Goal: Task Accomplishment & Management: Complete application form

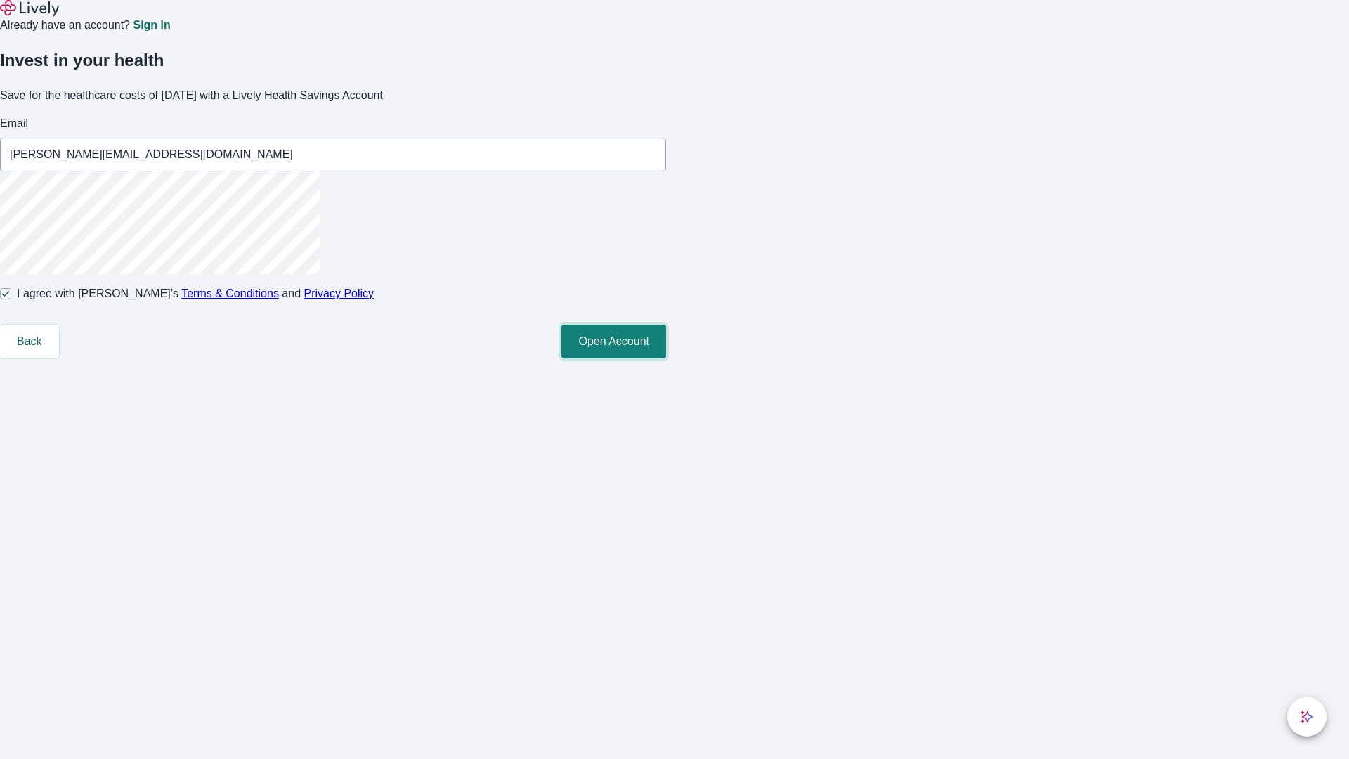
click at [666, 358] on button "Open Account" at bounding box center [613, 342] width 105 height 34
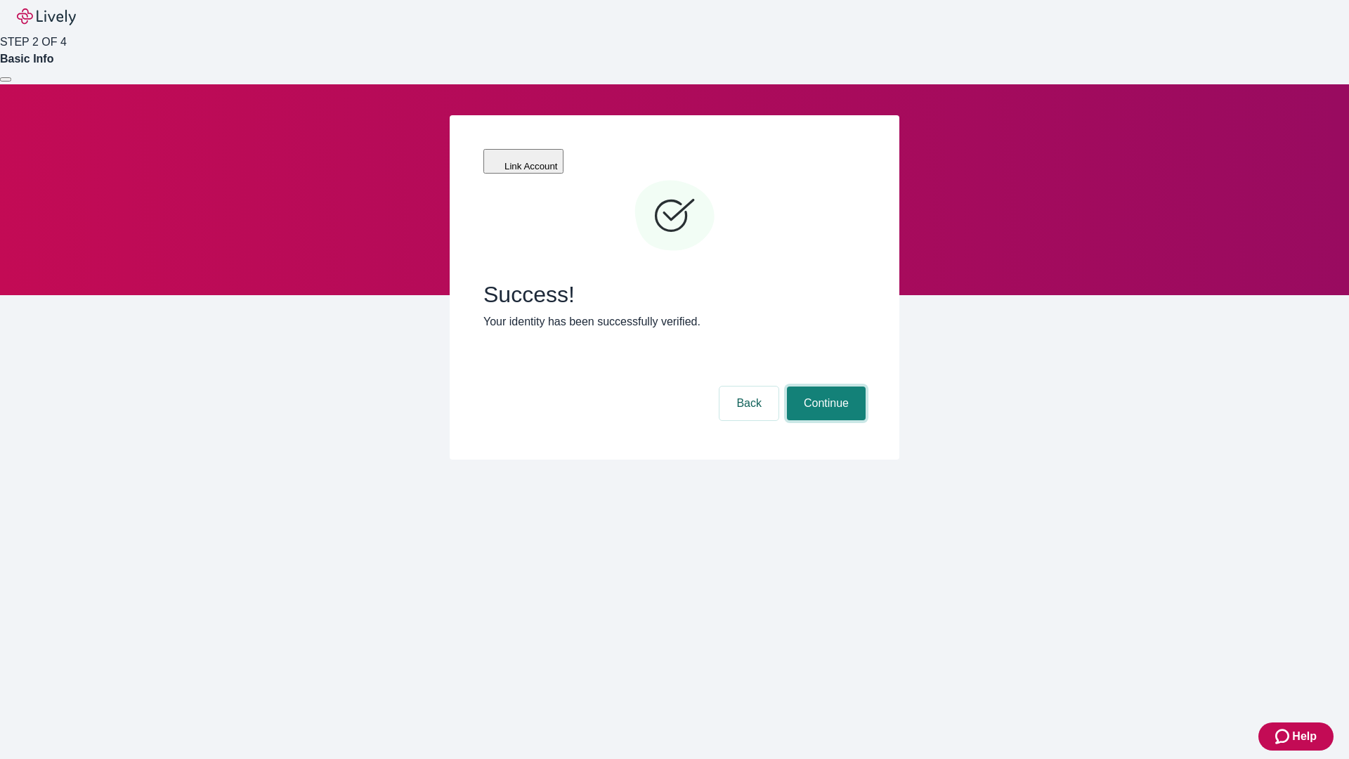
click at [824, 386] on button "Continue" at bounding box center [826, 403] width 79 height 34
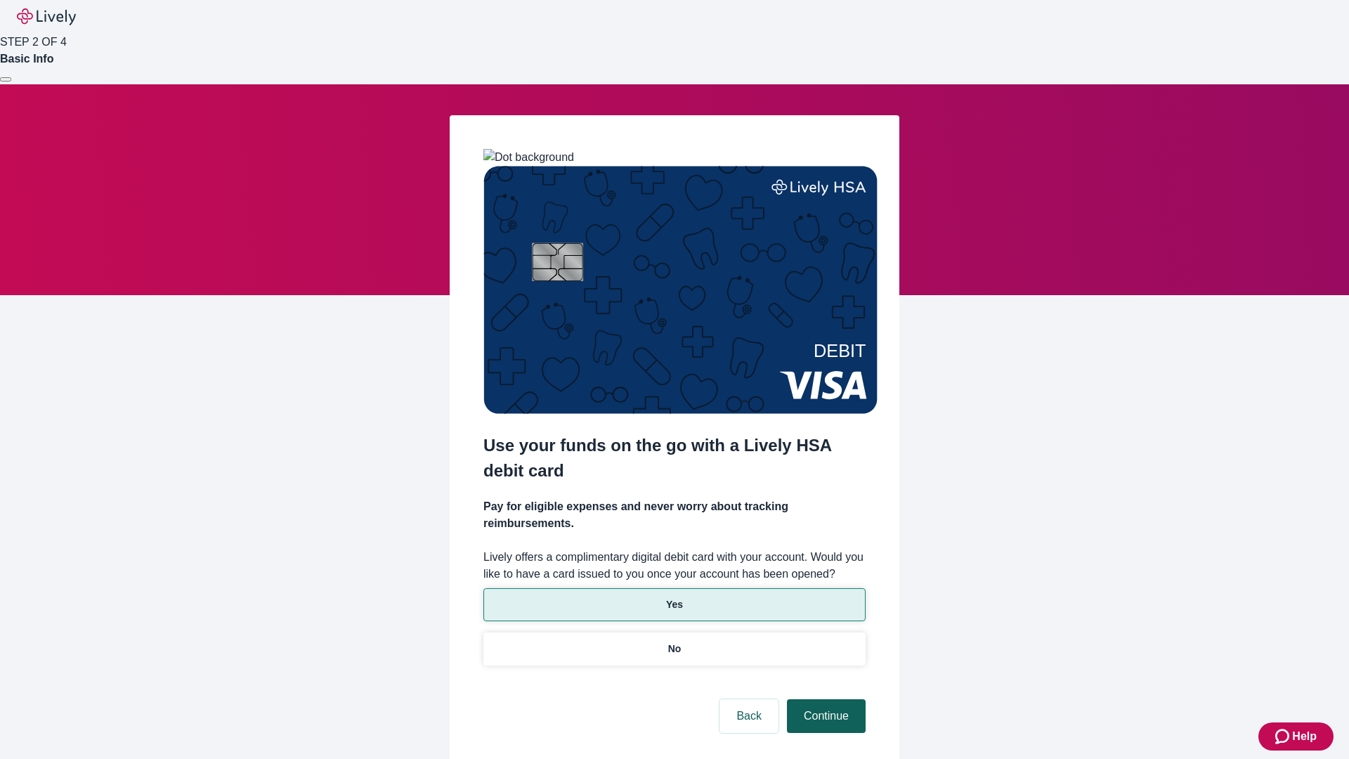
click at [674, 641] on p "No" at bounding box center [674, 648] width 13 height 15
click at [824, 699] on button "Continue" at bounding box center [826, 716] width 79 height 34
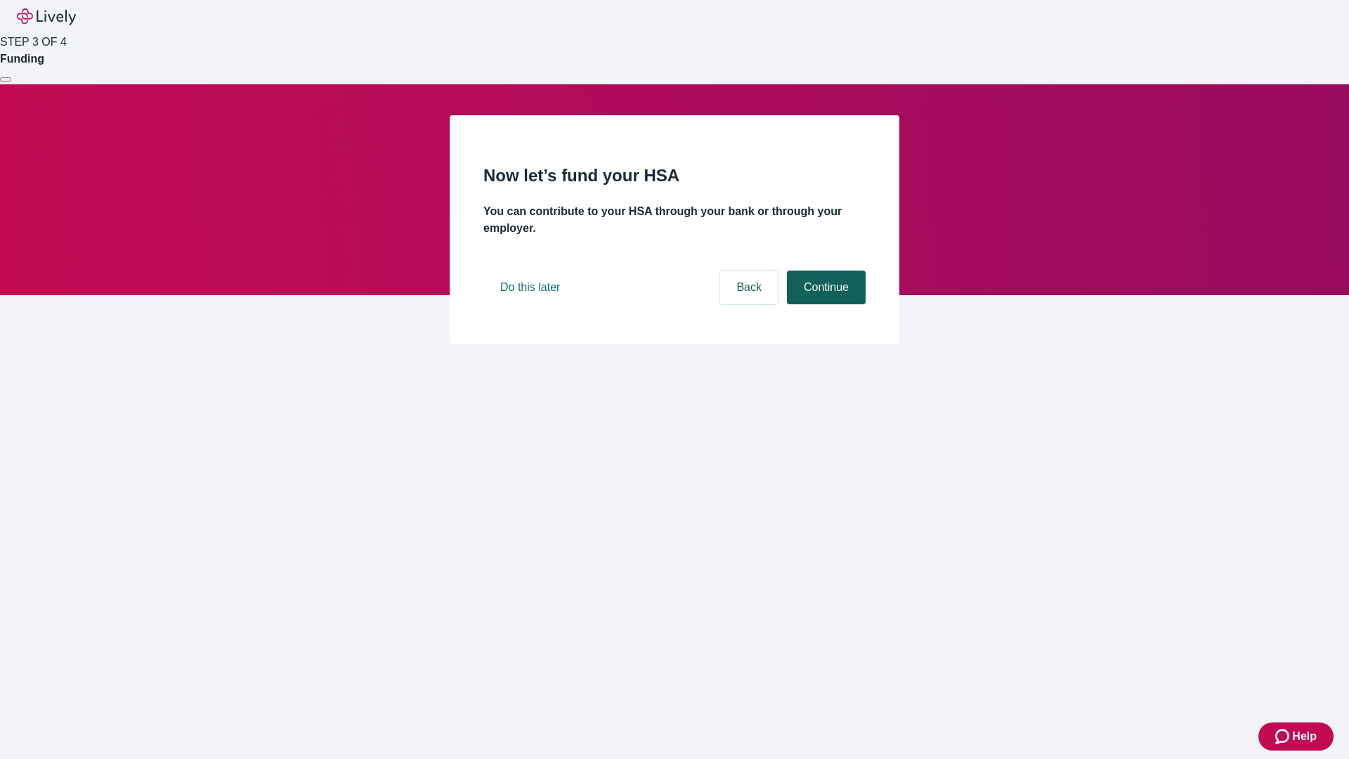
click at [824, 304] on button "Continue" at bounding box center [826, 287] width 79 height 34
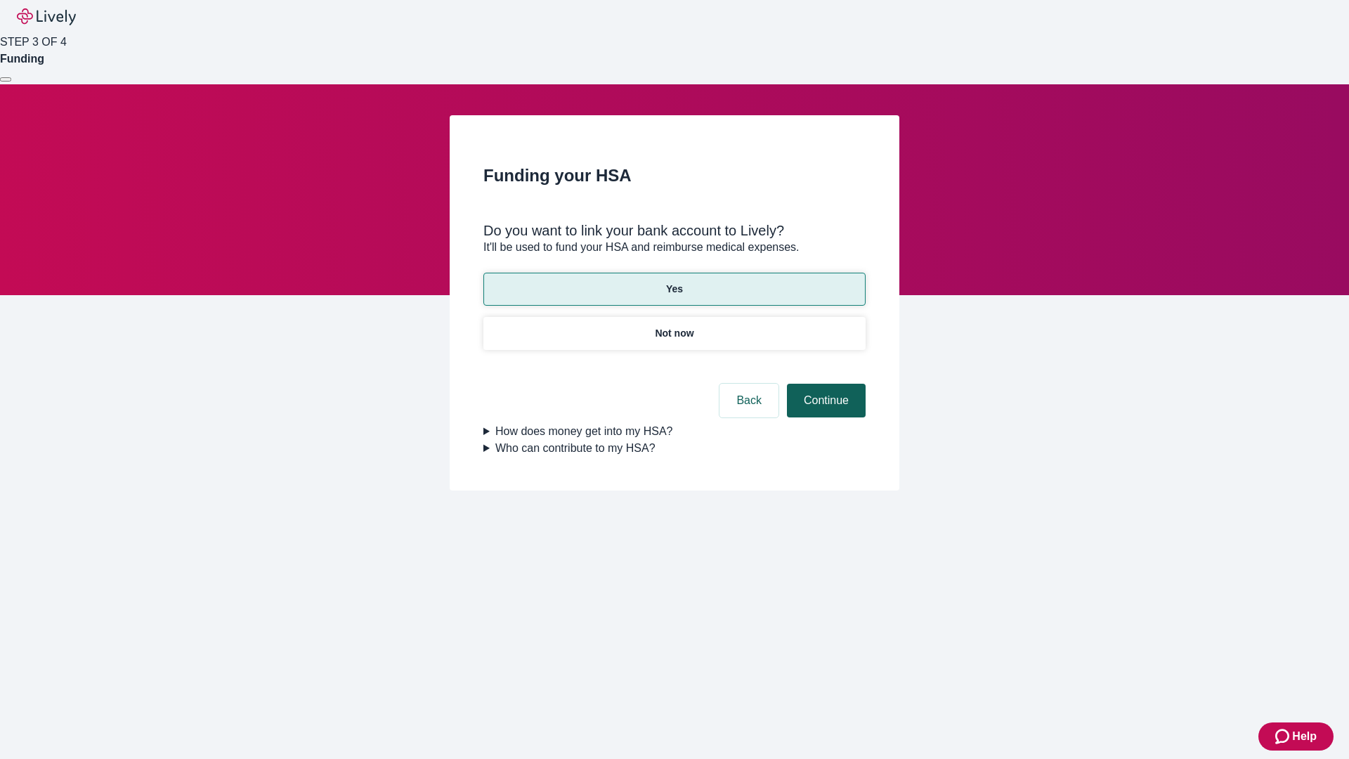
click at [824, 384] on button "Continue" at bounding box center [826, 401] width 79 height 34
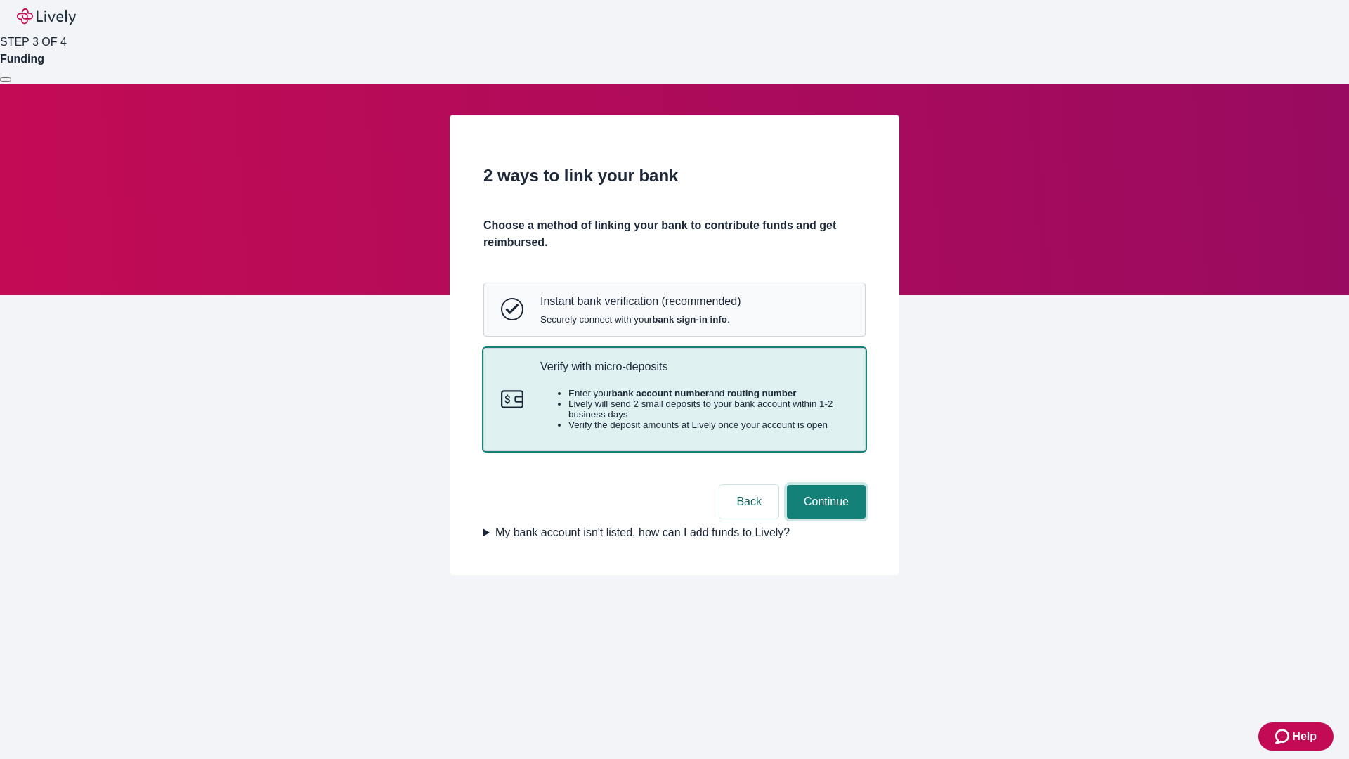
click at [824, 518] on button "Continue" at bounding box center [826, 502] width 79 height 34
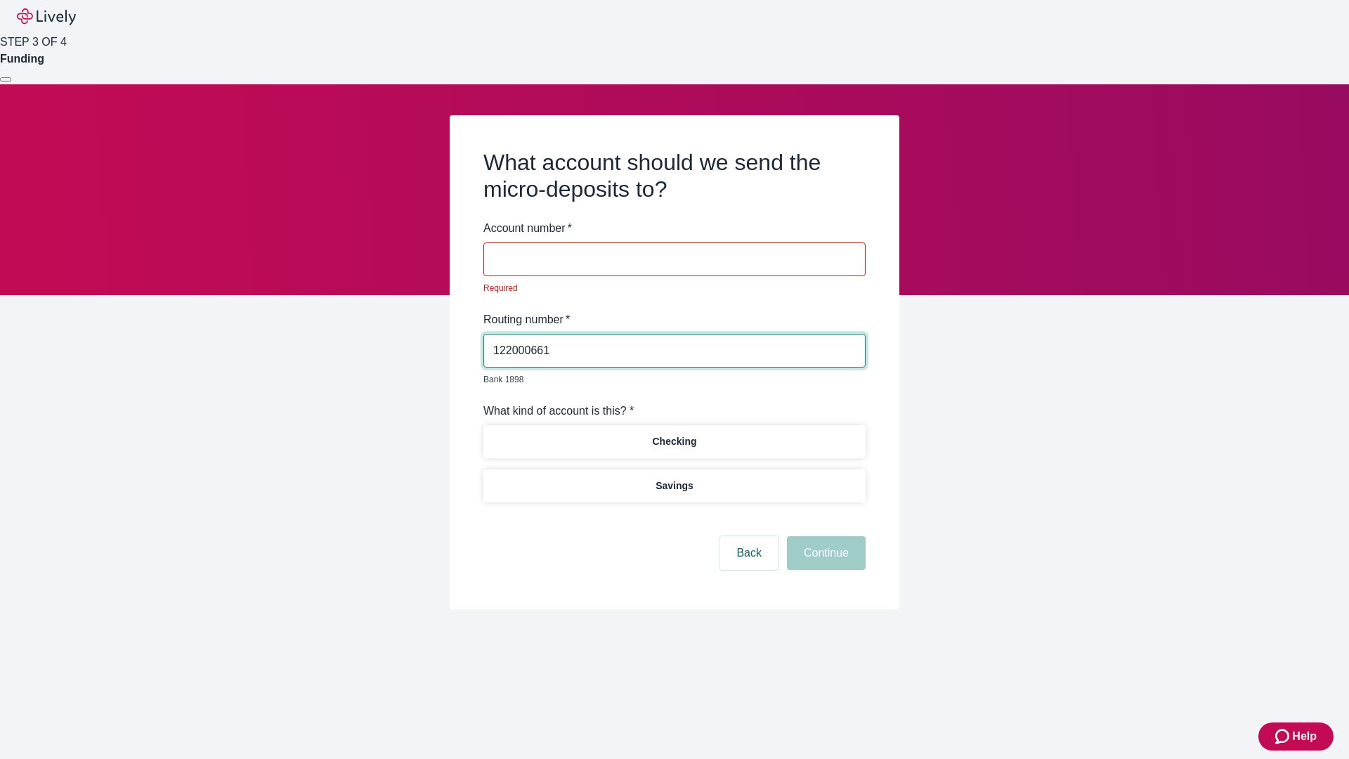
type input "122000661"
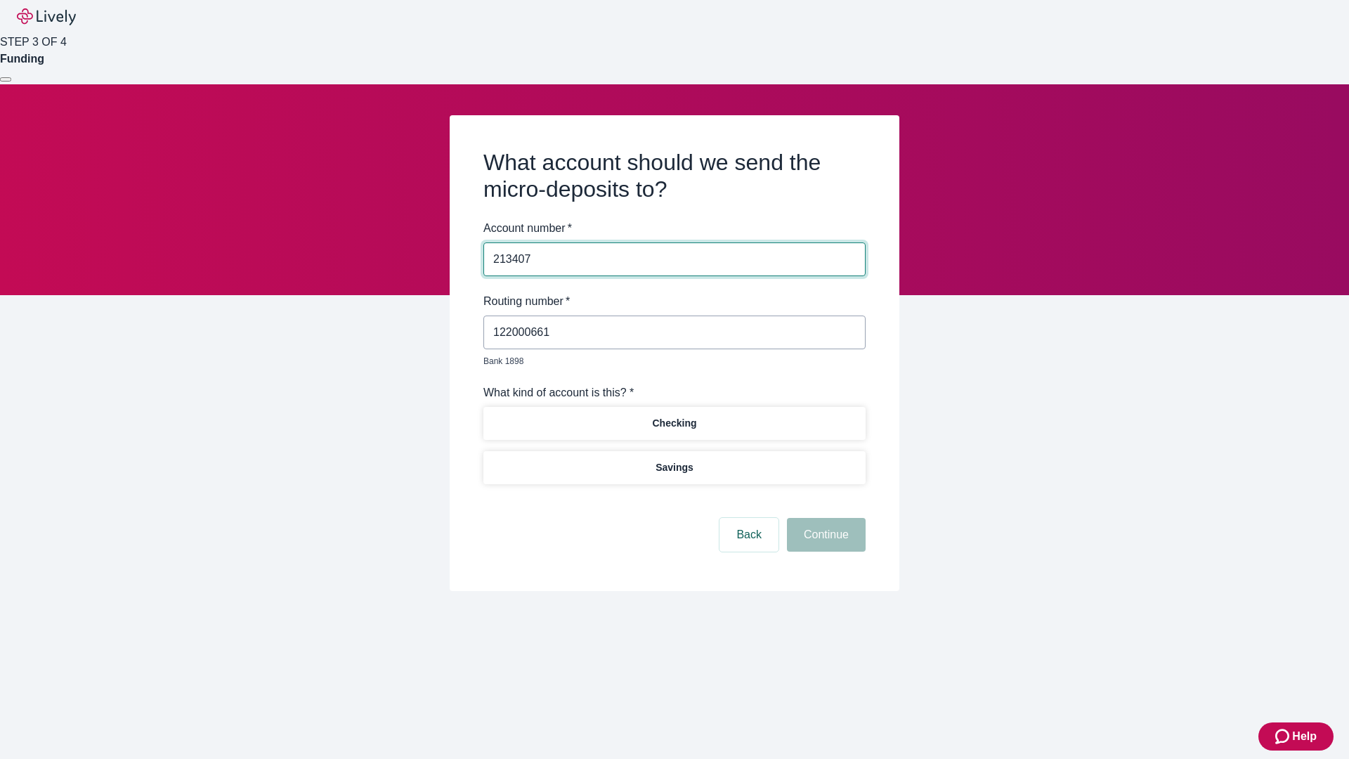
type input "213407"
click at [674, 416] on p "Checking" at bounding box center [674, 423] width 44 height 15
click at [824, 518] on button "Continue" at bounding box center [826, 535] width 79 height 34
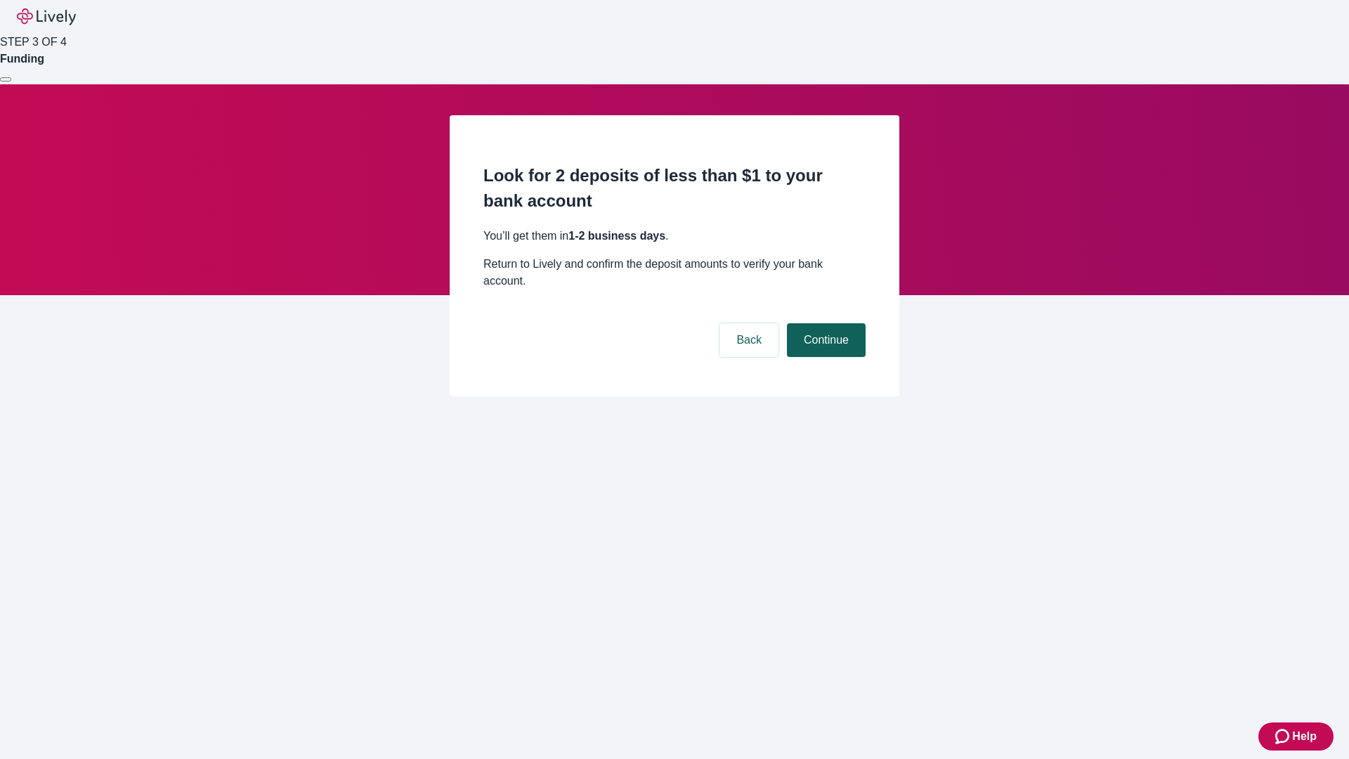
click at [824, 323] on button "Continue" at bounding box center [826, 340] width 79 height 34
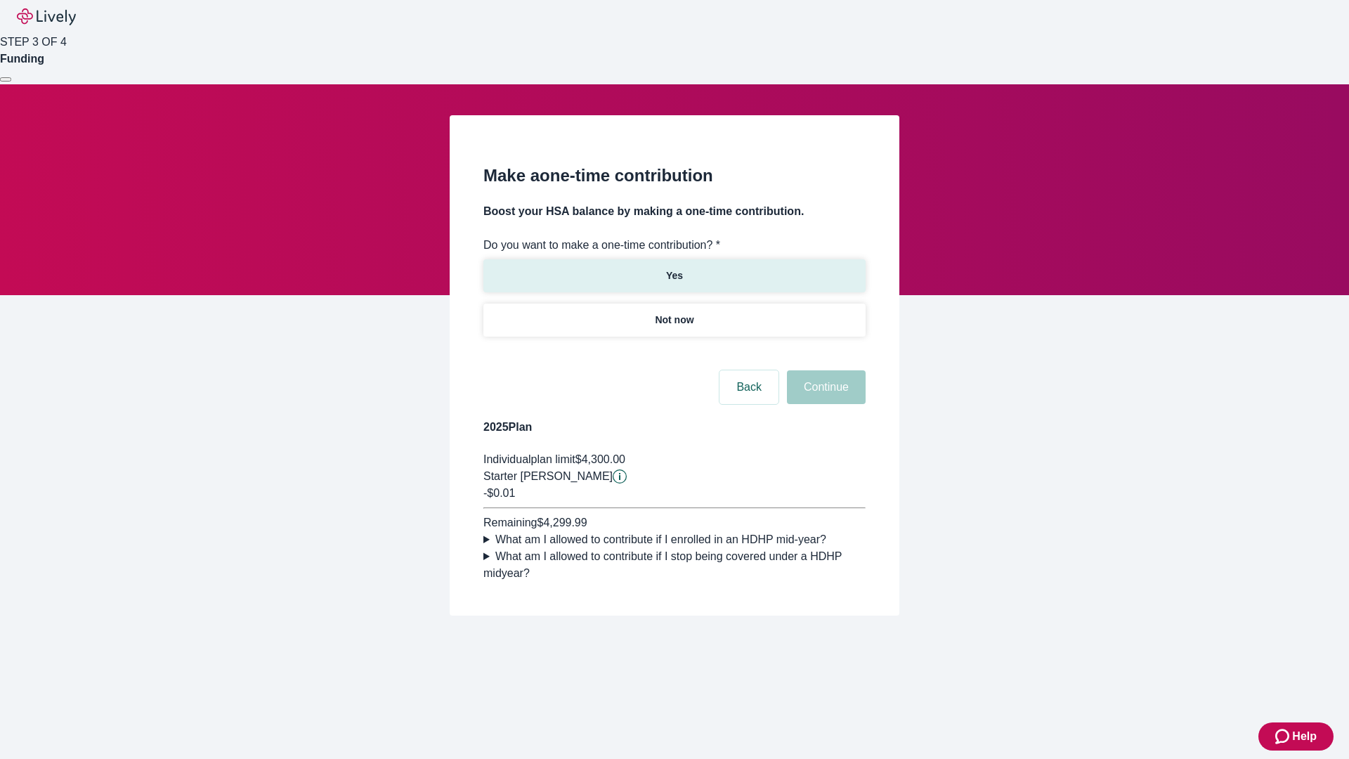
click at [674, 268] on p "Yes" at bounding box center [674, 275] width 17 height 15
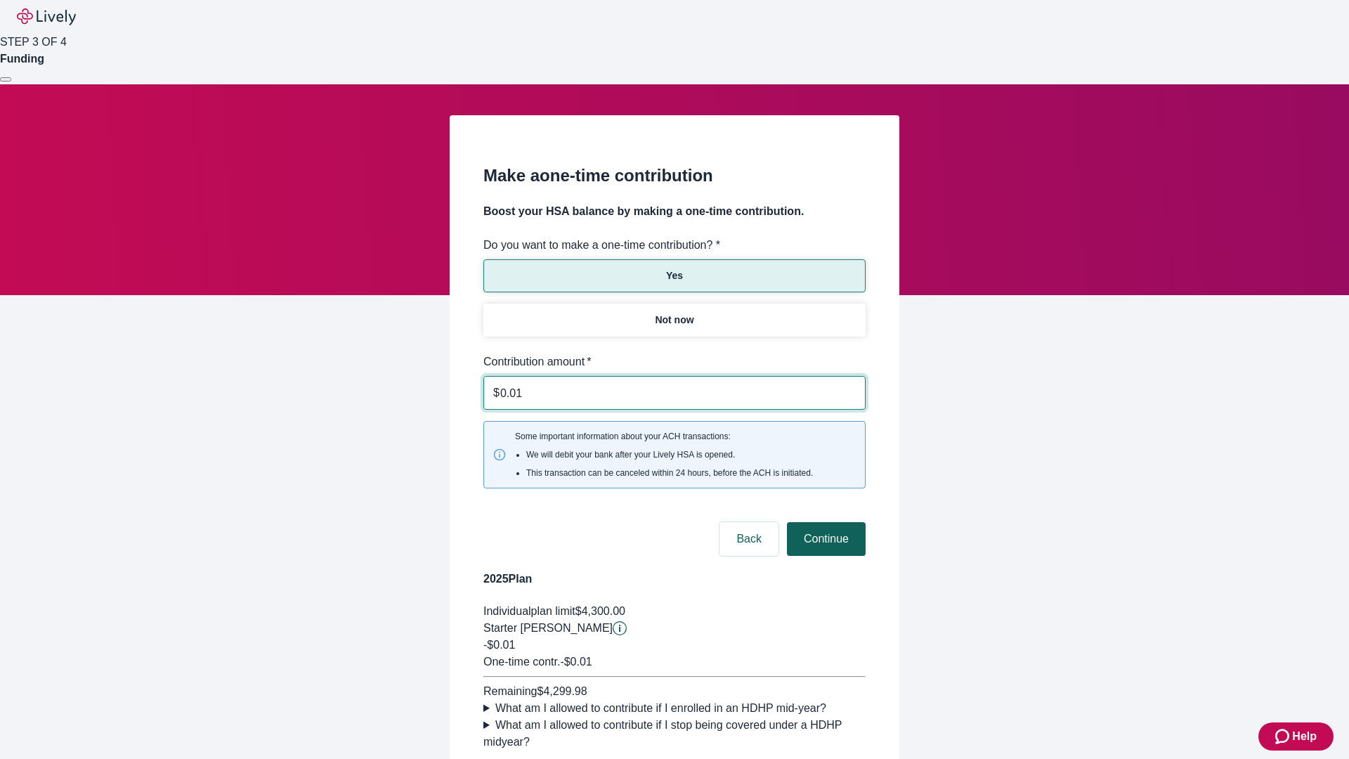
type input "0.01"
click at [824, 522] on button "Continue" at bounding box center [826, 539] width 79 height 34
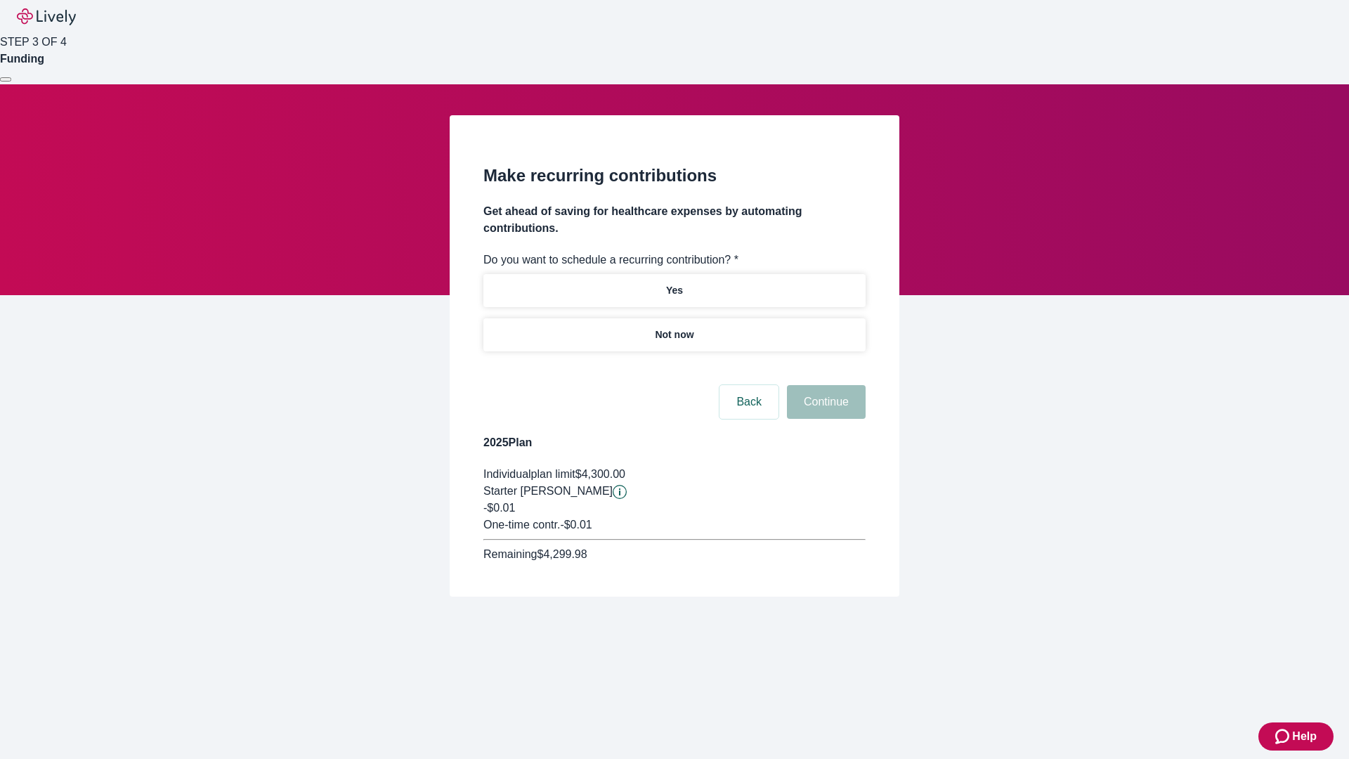
click at [674, 327] on p "Not now" at bounding box center [674, 334] width 39 height 15
click at [824, 385] on button "Continue" at bounding box center [826, 402] width 79 height 34
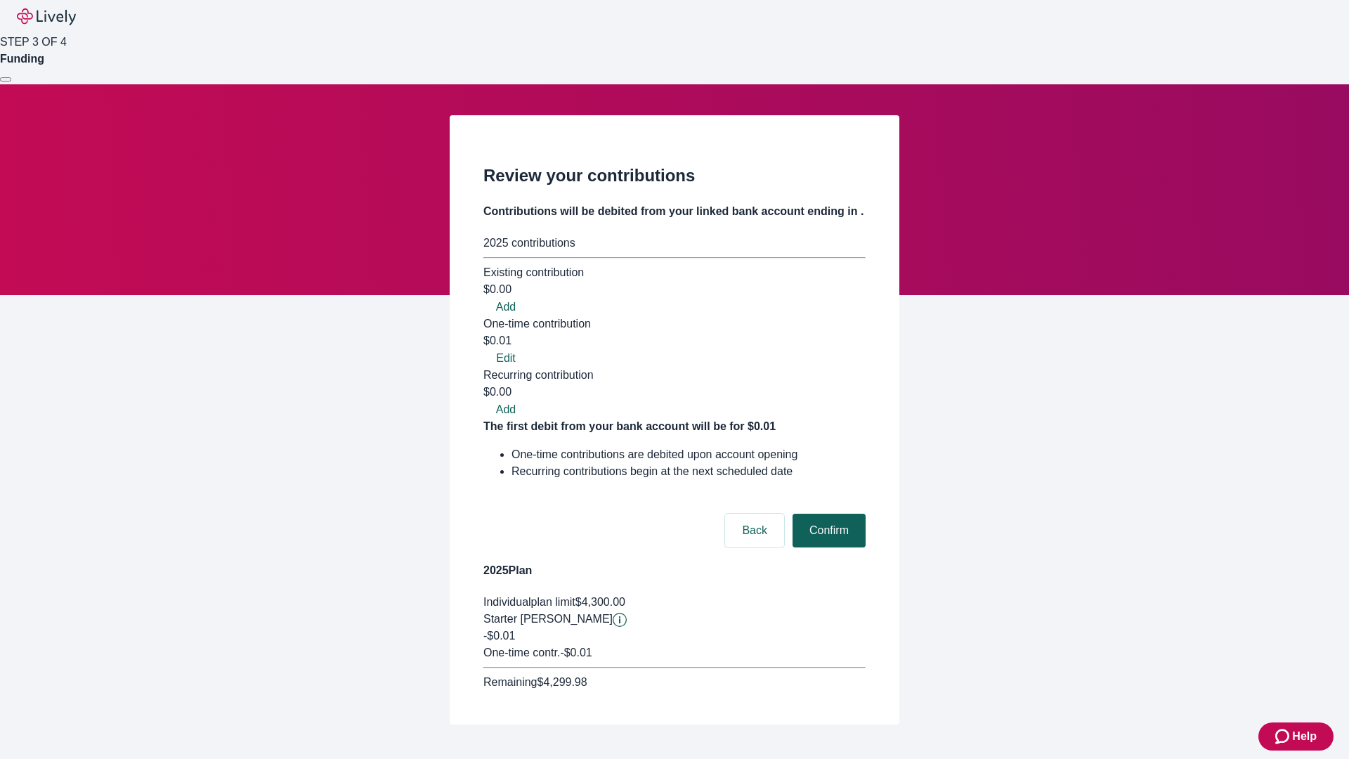
click at [827, 514] on button "Confirm" at bounding box center [828, 531] width 73 height 34
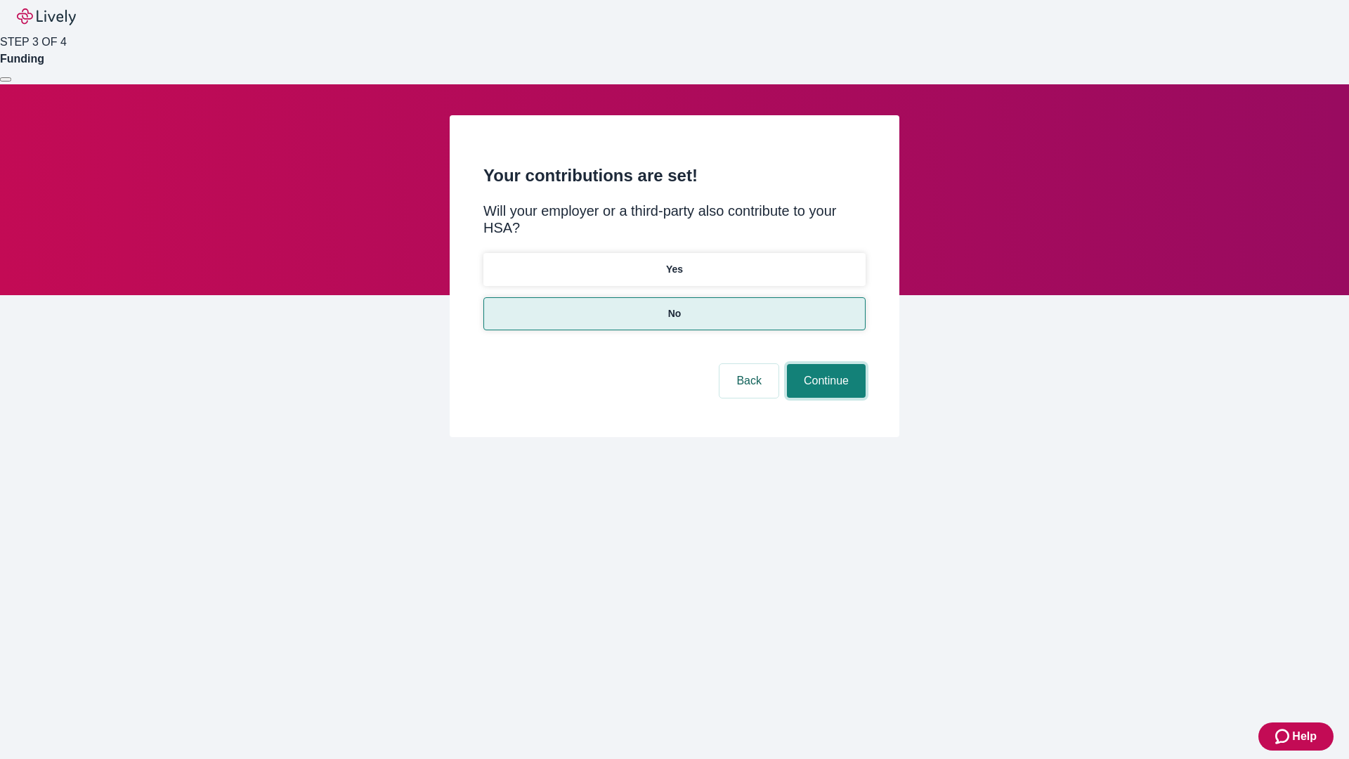
click at [824, 364] on button "Continue" at bounding box center [826, 381] width 79 height 34
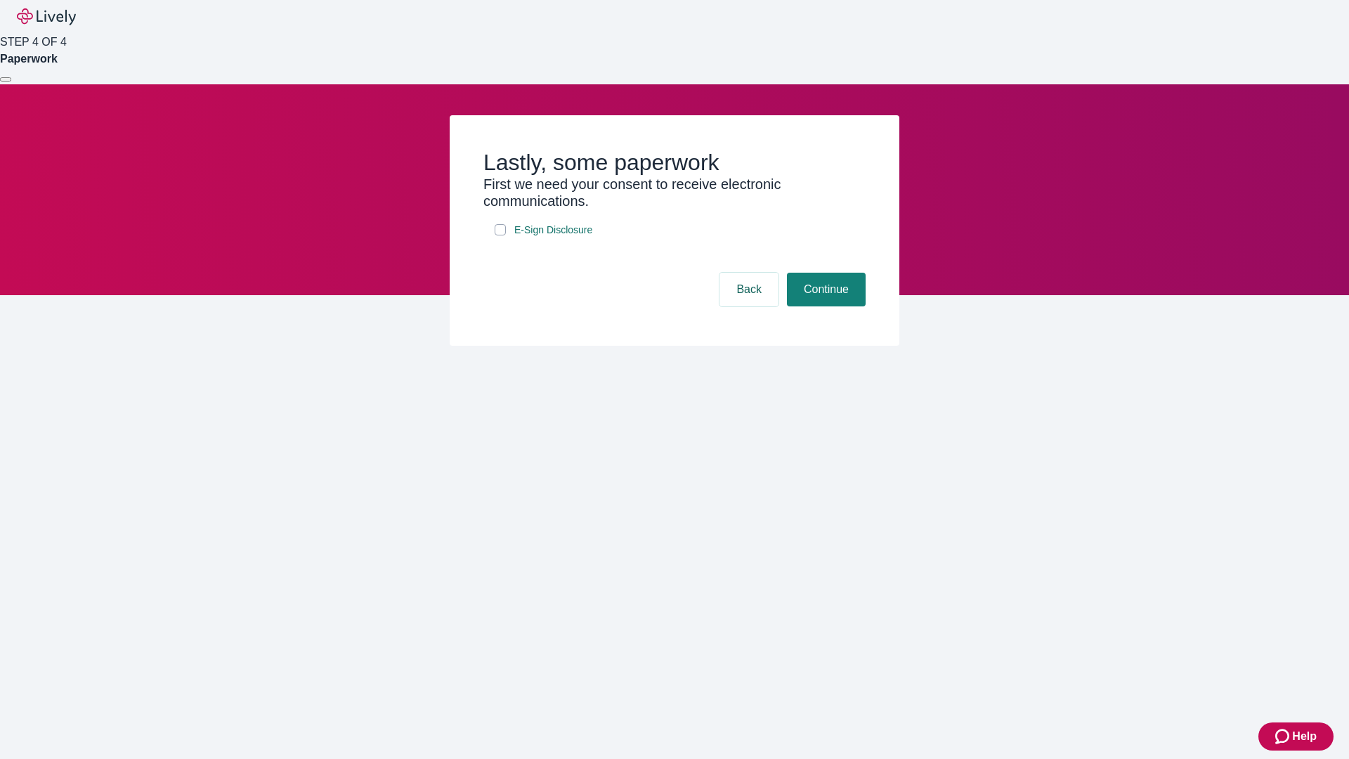
click at [500, 235] on input "E-Sign Disclosure" at bounding box center [500, 229] width 11 height 11
checkbox input "true"
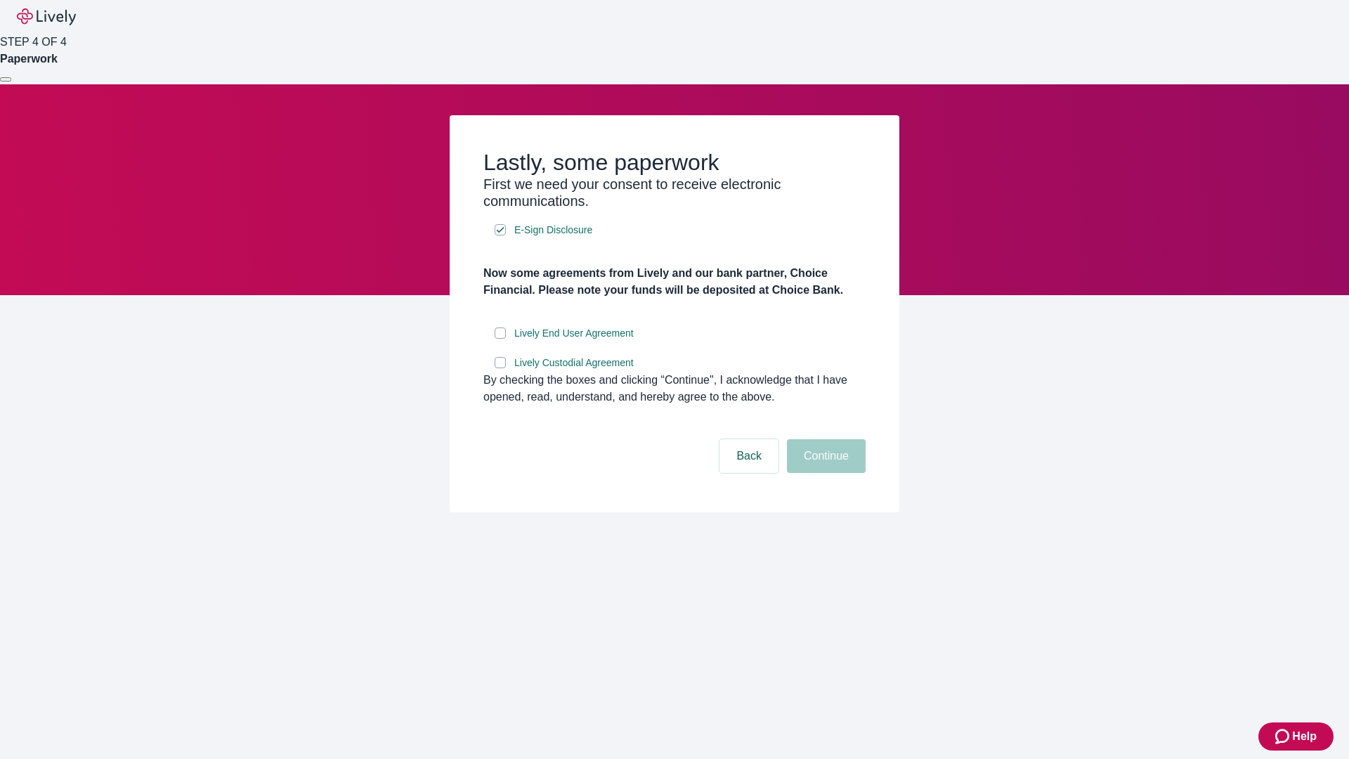
click at [500, 339] on input "Lively End User Agreement" at bounding box center [500, 332] width 11 height 11
checkbox input "true"
click at [500, 368] on input "Lively Custodial Agreement" at bounding box center [500, 362] width 11 height 11
checkbox input "true"
click at [824, 473] on button "Continue" at bounding box center [826, 456] width 79 height 34
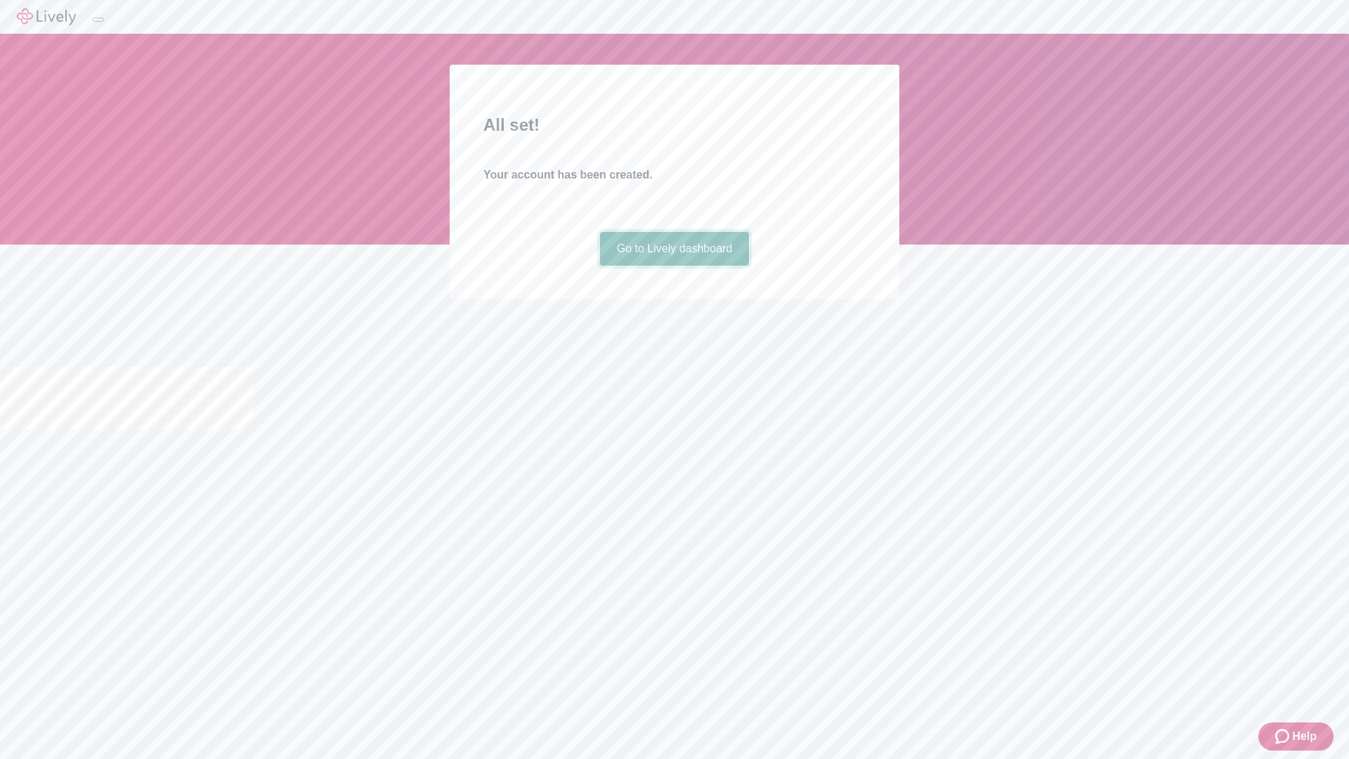
click at [674, 266] on link "Go to Lively dashboard" at bounding box center [675, 249] width 150 height 34
